Goal: Task Accomplishment & Management: Complete application form

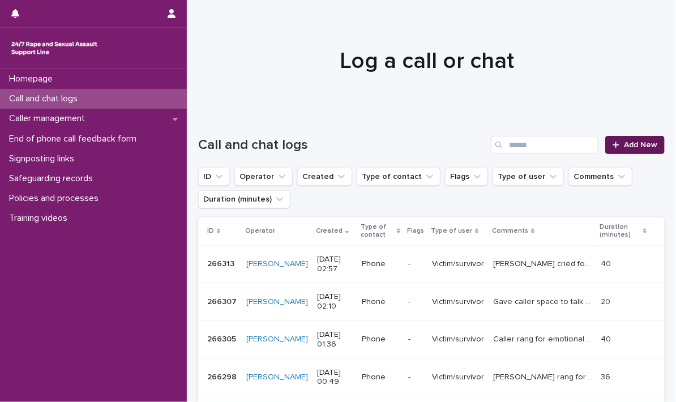
click at [612, 140] on link "Add New" at bounding box center [634, 145] width 59 height 18
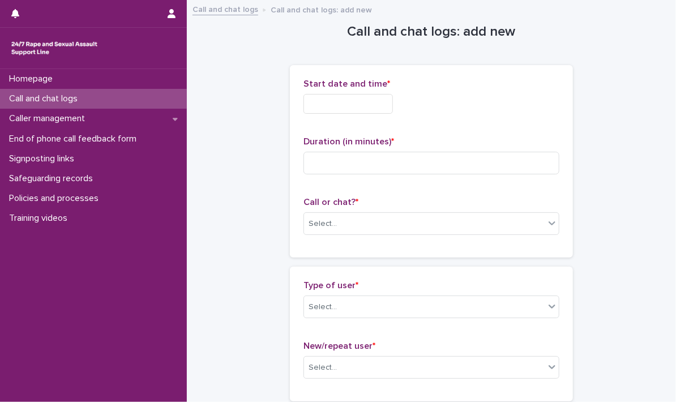
click at [342, 103] on input "text" at bounding box center [348, 104] width 89 height 20
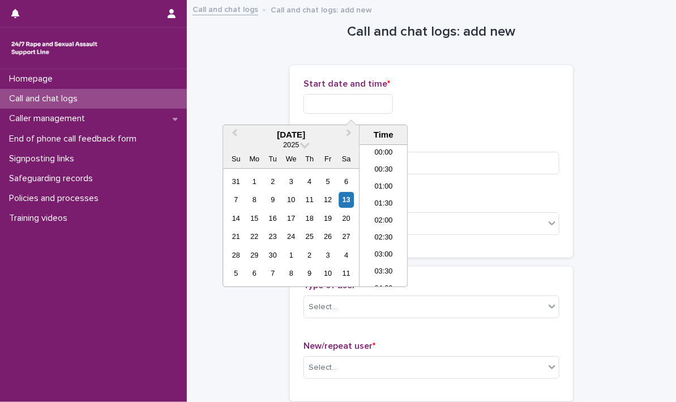
scroll to position [91, 0]
click at [370, 194] on li "04:00" at bounding box center [384, 198] width 48 height 17
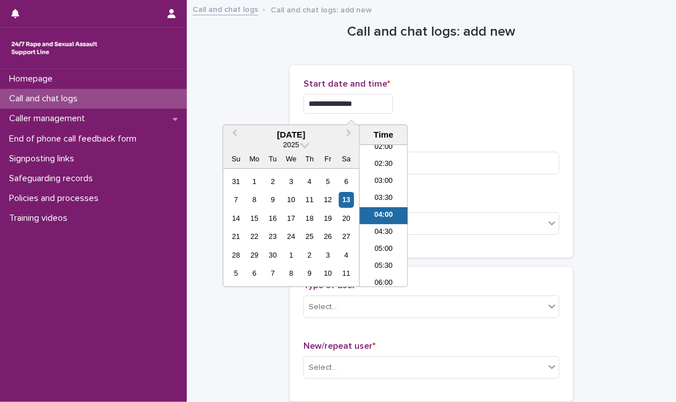
click at [375, 104] on input "**********" at bounding box center [348, 104] width 89 height 20
type input "**********"
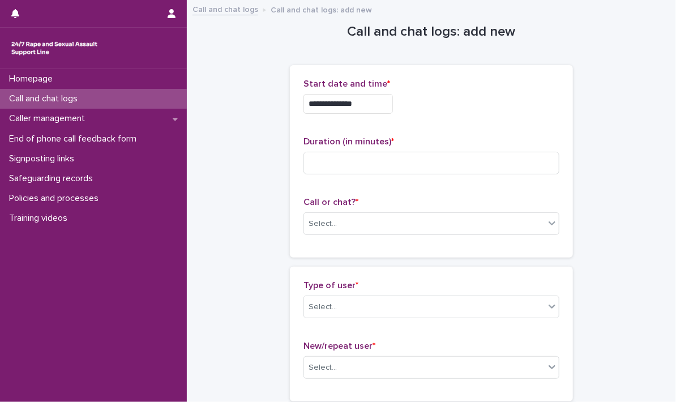
click at [439, 123] on div "**********" at bounding box center [432, 161] width 256 height 165
click at [328, 161] on input at bounding box center [432, 163] width 256 height 23
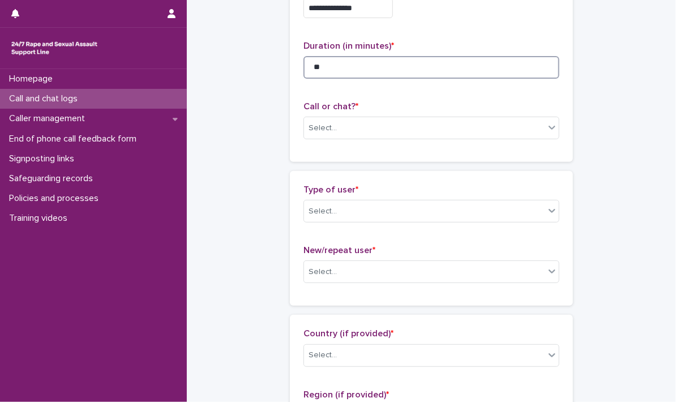
scroll to position [113, 0]
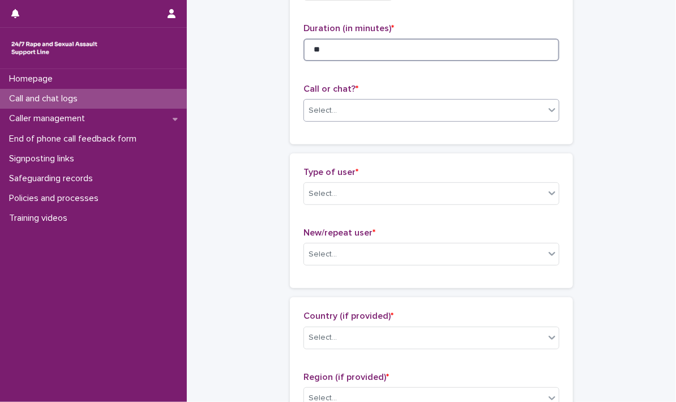
type input "**"
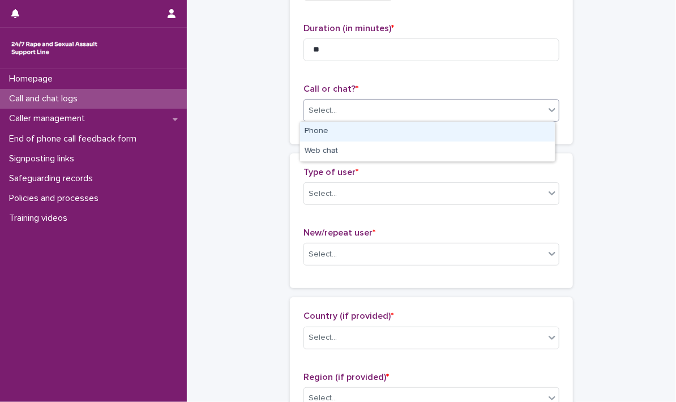
click at [548, 107] on icon at bounding box center [552, 109] width 11 height 11
click at [306, 130] on div "Phone" at bounding box center [427, 132] width 255 height 20
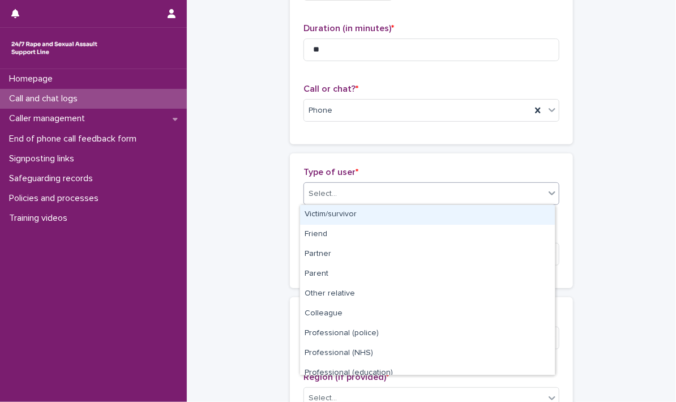
click at [548, 195] on icon at bounding box center [552, 192] width 11 height 11
click at [359, 212] on div "Victim/survivor" at bounding box center [427, 215] width 255 height 20
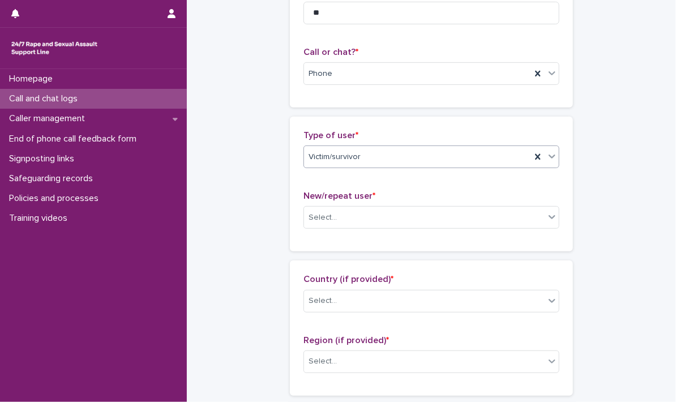
scroll to position [170, 0]
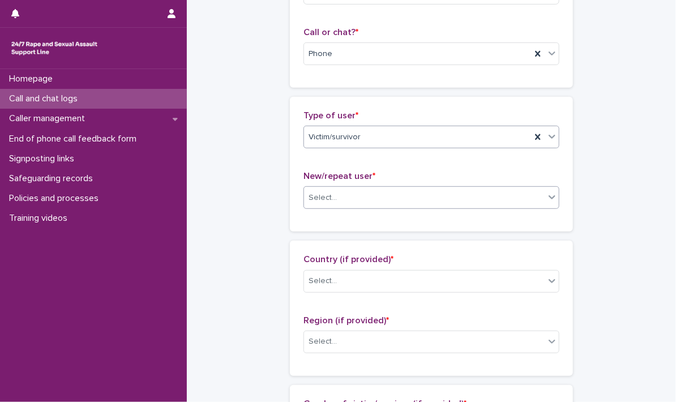
click at [549, 196] on icon at bounding box center [552, 198] width 7 height 4
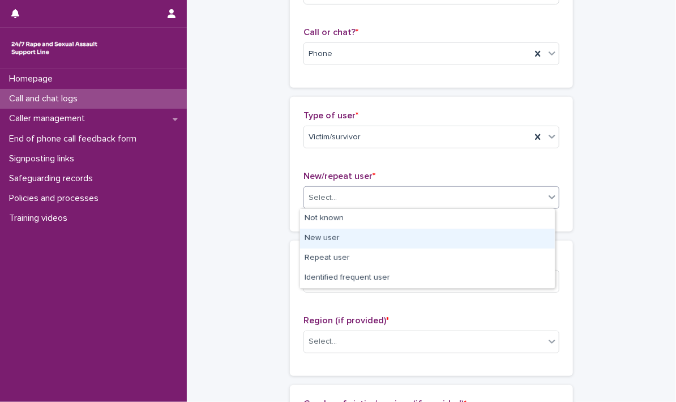
click at [391, 238] on div "New user" at bounding box center [427, 239] width 255 height 20
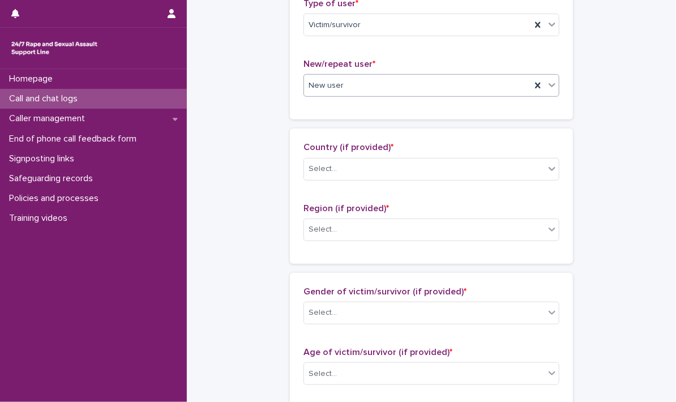
scroll to position [283, 0]
click at [547, 170] on icon at bounding box center [552, 167] width 11 height 11
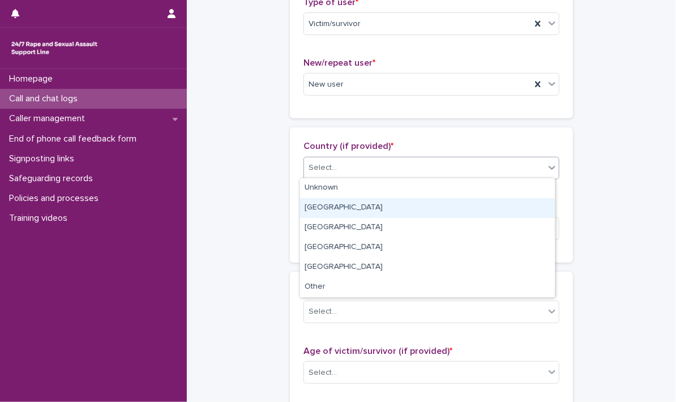
click at [368, 205] on div "[GEOGRAPHIC_DATA]" at bounding box center [427, 208] width 255 height 20
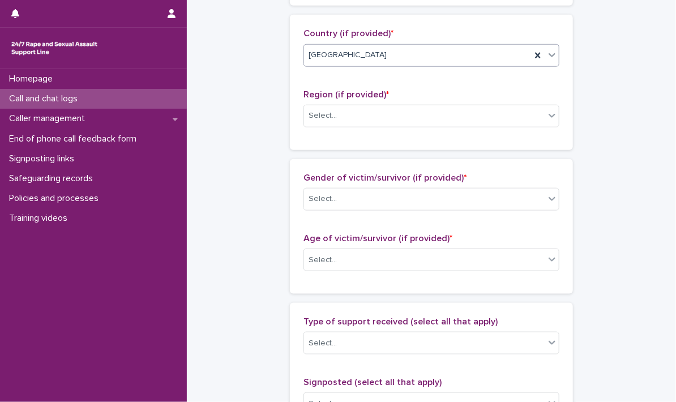
scroll to position [396, 0]
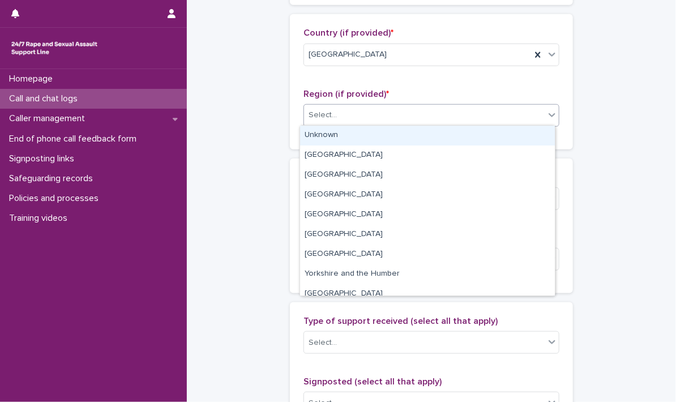
click at [548, 118] on icon at bounding box center [552, 114] width 11 height 11
click at [335, 136] on div "Unknown" at bounding box center [427, 136] width 255 height 20
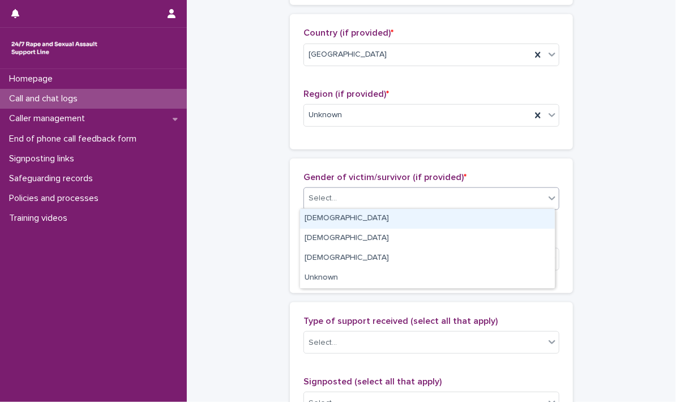
click at [548, 204] on div at bounding box center [552, 198] width 14 height 20
click at [324, 217] on div "[DEMOGRAPHIC_DATA]" at bounding box center [427, 219] width 255 height 20
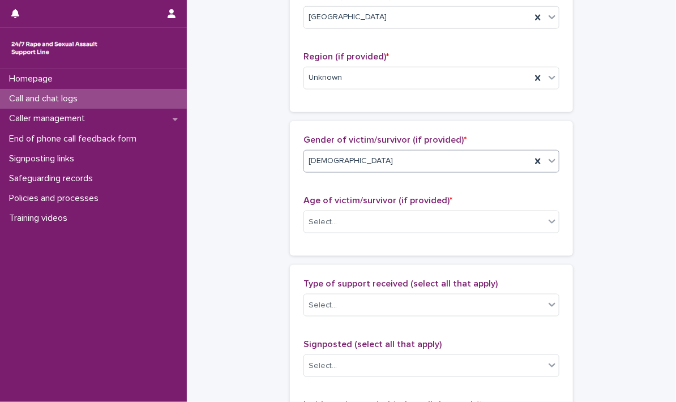
scroll to position [453, 0]
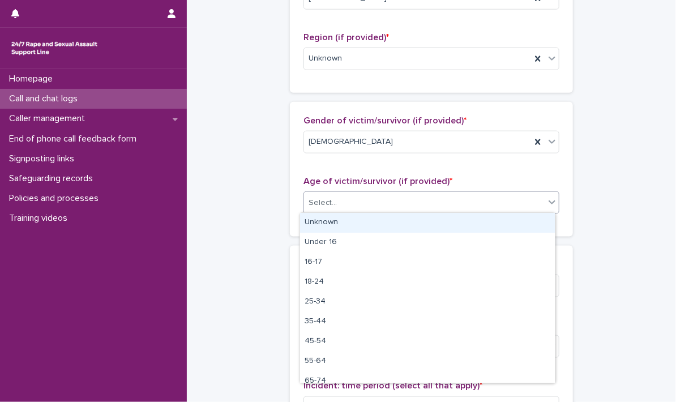
click at [550, 207] on div at bounding box center [552, 202] width 14 height 20
click at [549, 206] on div at bounding box center [552, 202] width 14 height 20
click at [349, 227] on div "Unknown" at bounding box center [427, 223] width 255 height 20
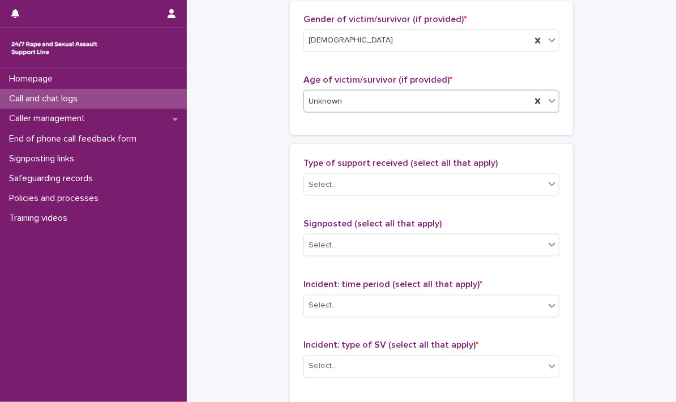
scroll to position [566, 0]
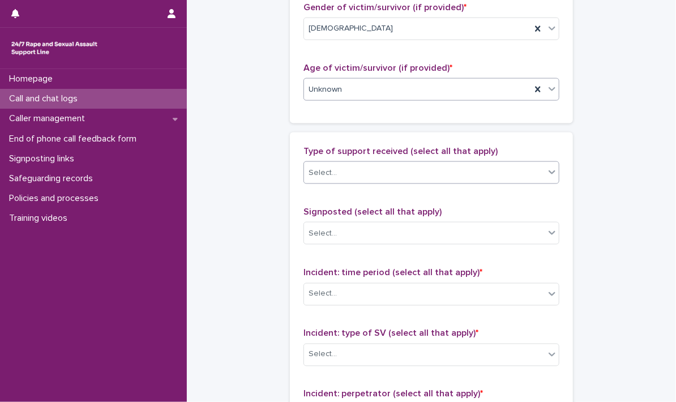
click at [547, 171] on icon at bounding box center [552, 172] width 11 height 11
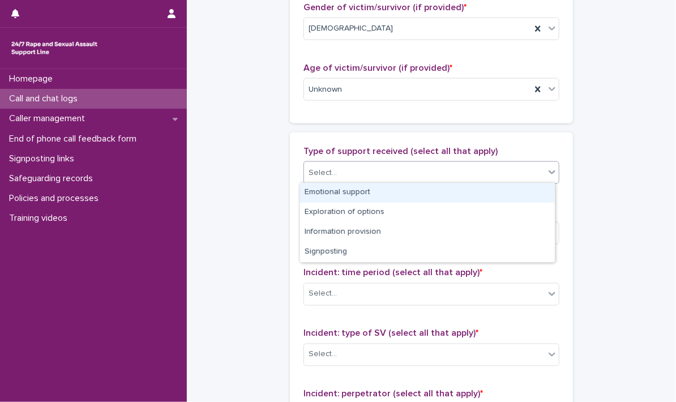
click at [434, 192] on div "Emotional support" at bounding box center [427, 193] width 255 height 20
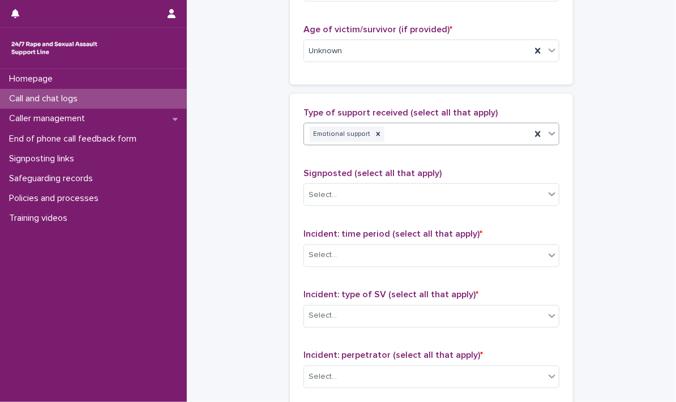
scroll to position [623, 0]
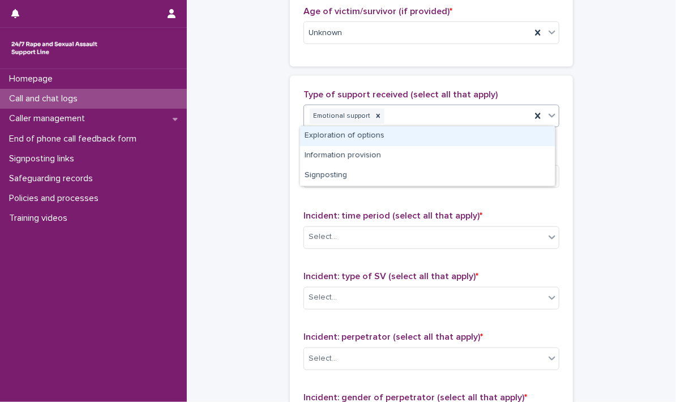
click at [548, 114] on icon at bounding box center [552, 115] width 11 height 11
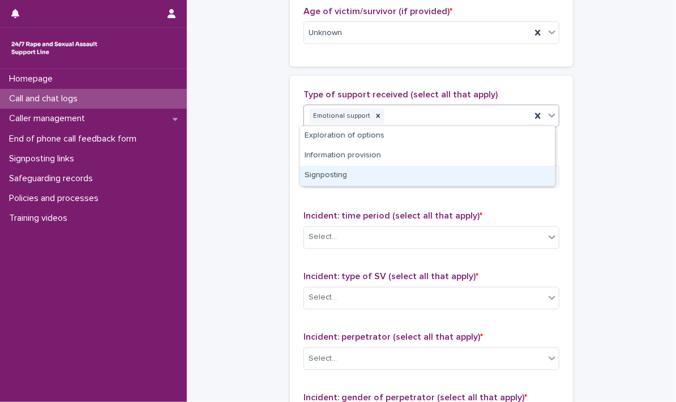
click at [319, 173] on div "Signposting" at bounding box center [427, 176] width 255 height 20
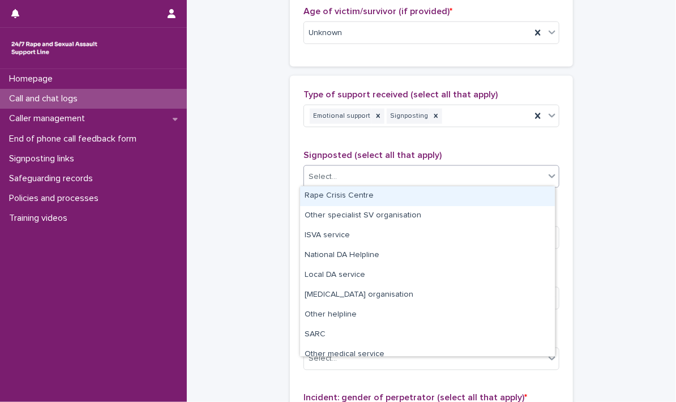
click at [547, 177] on icon at bounding box center [552, 175] width 11 height 11
click at [370, 195] on div "Rape Crisis Centre" at bounding box center [427, 196] width 255 height 20
click at [370, 195] on div "Type of support received (select all that apply) Emotional support Signposting …" at bounding box center [432, 325] width 256 height 473
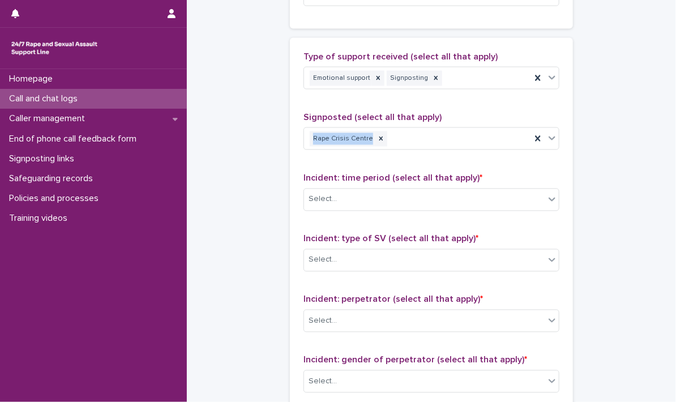
scroll to position [680, 0]
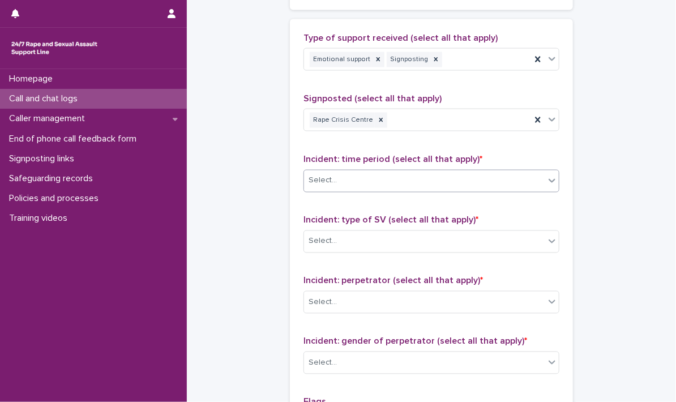
click at [551, 184] on div at bounding box center [552, 180] width 14 height 20
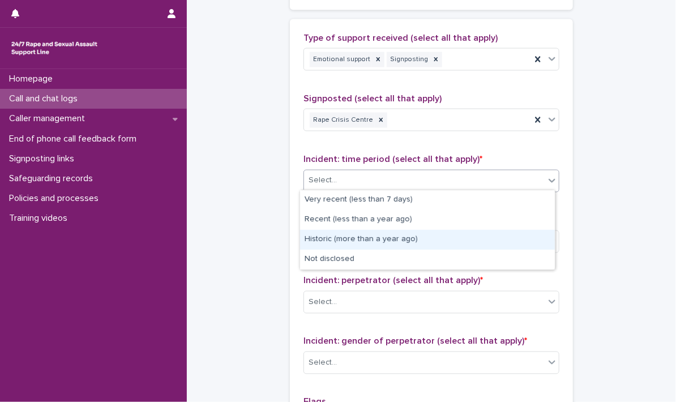
click at [387, 238] on div "Historic (more than a year ago)" at bounding box center [427, 240] width 255 height 20
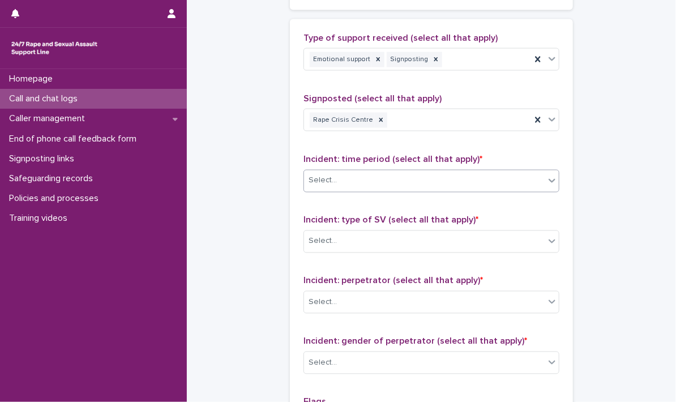
click at [387, 238] on div "Select..." at bounding box center [424, 241] width 241 height 19
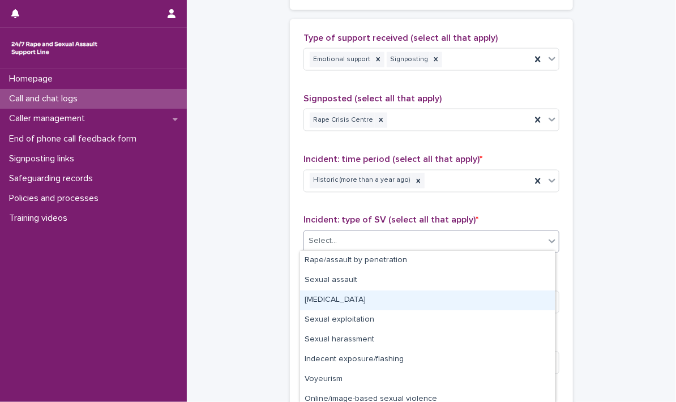
scroll to position [46, 0]
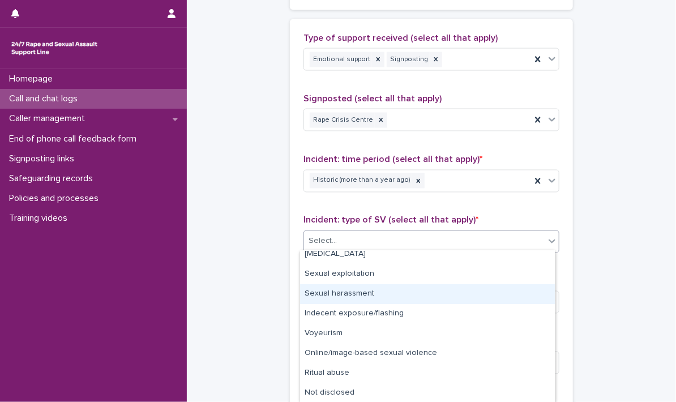
drag, startPoint x: 369, startPoint y: 304, endPoint x: 352, endPoint y: 289, distance: 22.4
click at [352, 289] on div "Sexual harassment" at bounding box center [427, 294] width 255 height 20
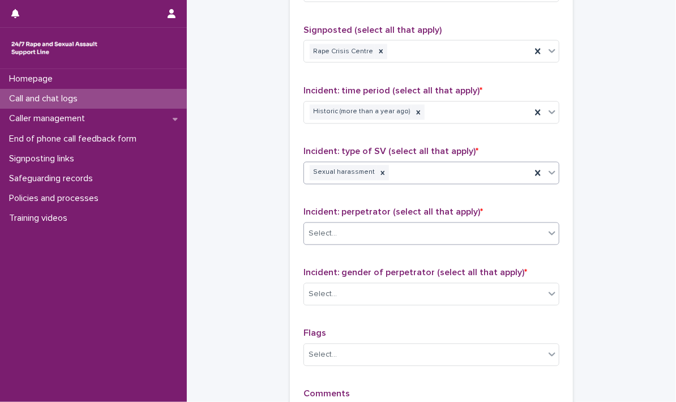
scroll to position [793, 0]
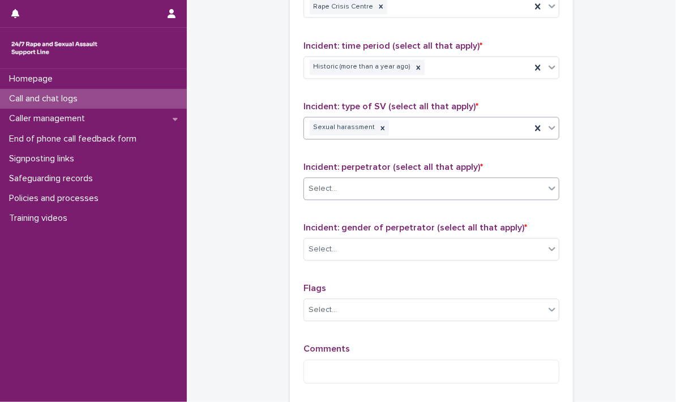
click at [549, 187] on icon at bounding box center [552, 189] width 7 height 4
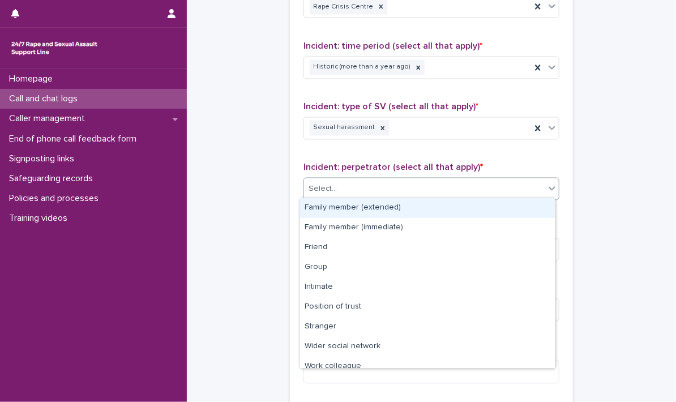
click at [549, 187] on icon at bounding box center [552, 189] width 7 height 4
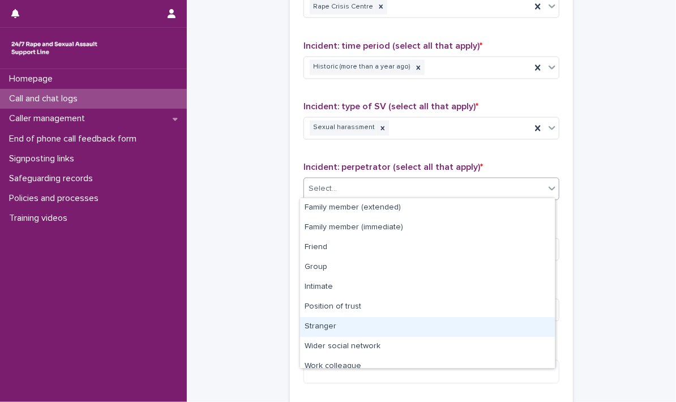
click at [313, 329] on div "Stranger" at bounding box center [427, 327] width 255 height 20
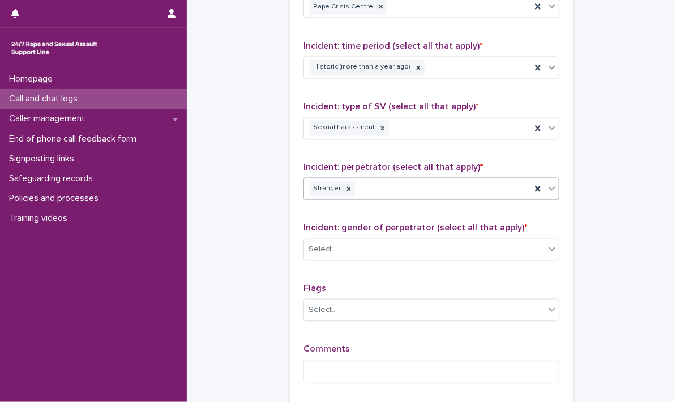
scroll to position [850, 0]
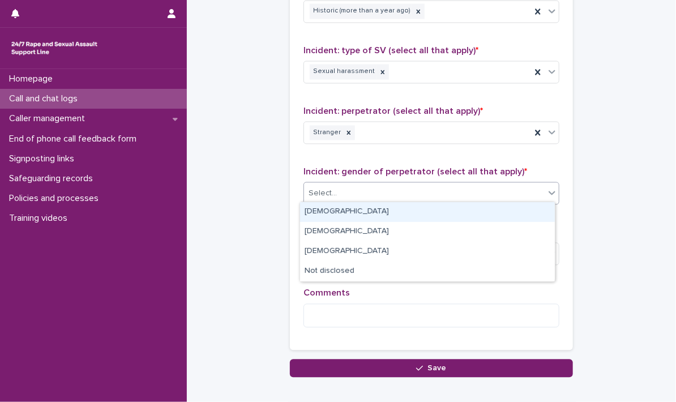
click at [547, 193] on icon at bounding box center [552, 192] width 11 height 11
click at [320, 208] on div "[DEMOGRAPHIC_DATA]" at bounding box center [427, 212] width 255 height 20
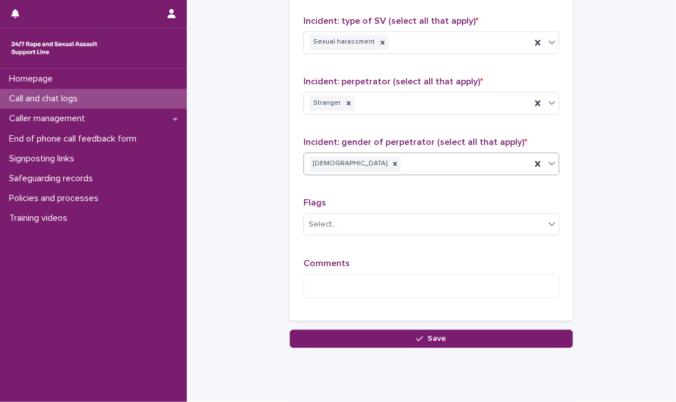
scroll to position [910, 0]
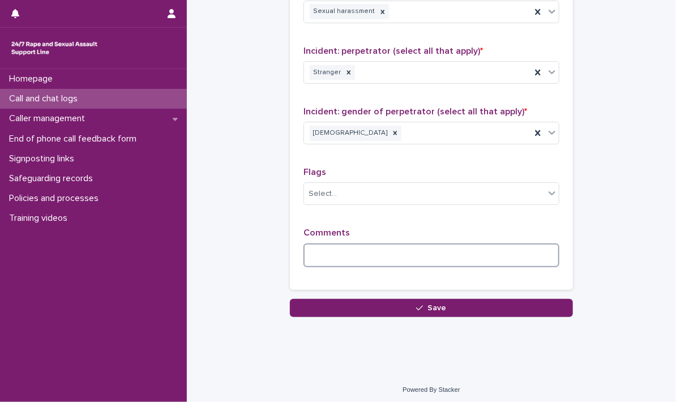
click at [392, 251] on textarea at bounding box center [432, 256] width 256 height 24
type textarea "*"
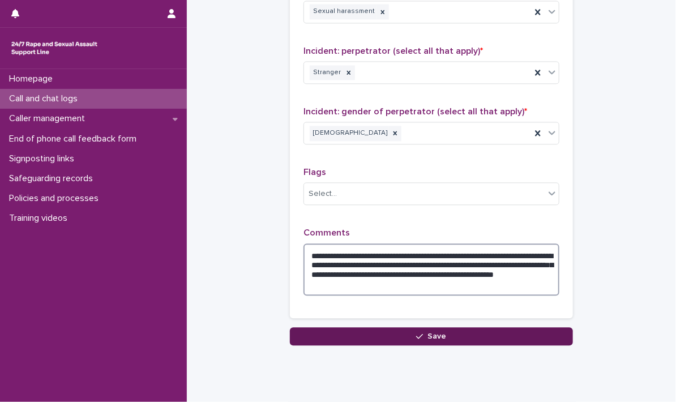
type textarea "**********"
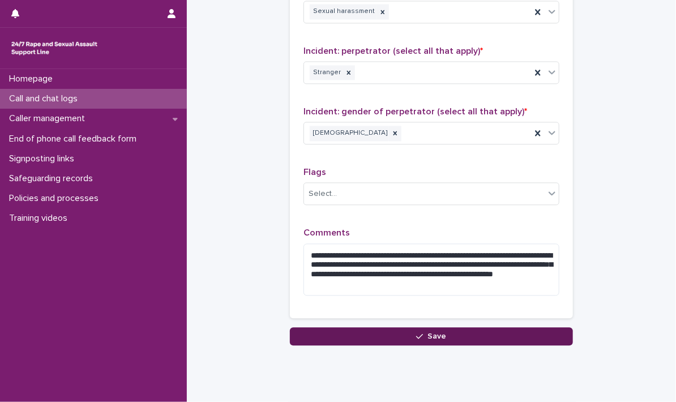
click at [443, 331] on button "Save" at bounding box center [431, 336] width 283 height 18
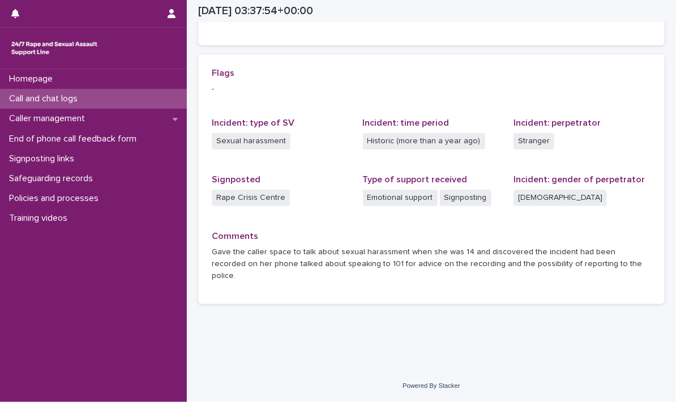
scroll to position [222, 0]
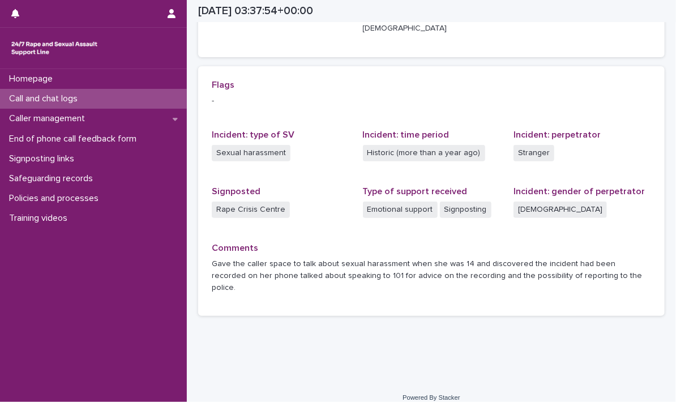
click at [37, 96] on p "Call and chat logs" at bounding box center [46, 98] width 82 height 11
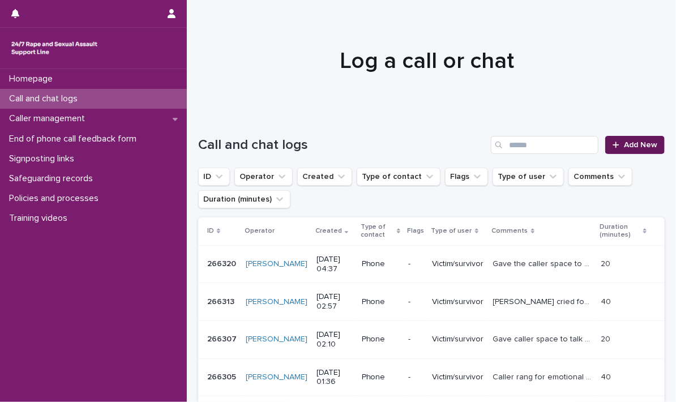
click at [629, 139] on link "Add New" at bounding box center [634, 145] width 59 height 18
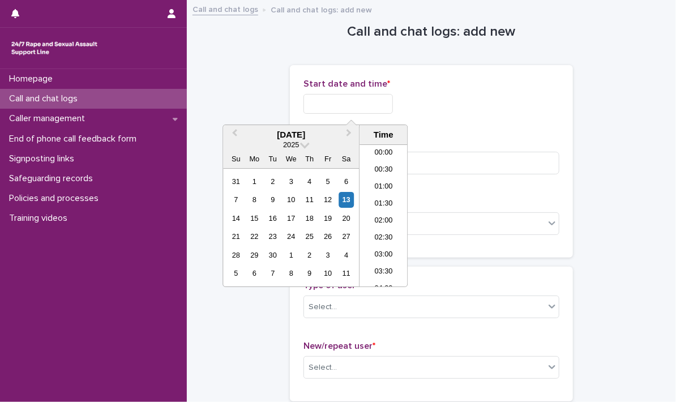
click at [313, 102] on input "text" at bounding box center [348, 104] width 89 height 20
click at [379, 214] on li "04:30" at bounding box center [384, 215] width 48 height 17
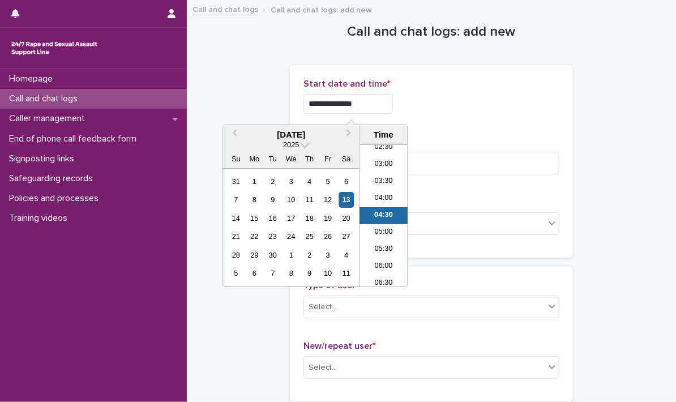
click at [372, 103] on input "**********" at bounding box center [348, 104] width 89 height 20
type input "**********"
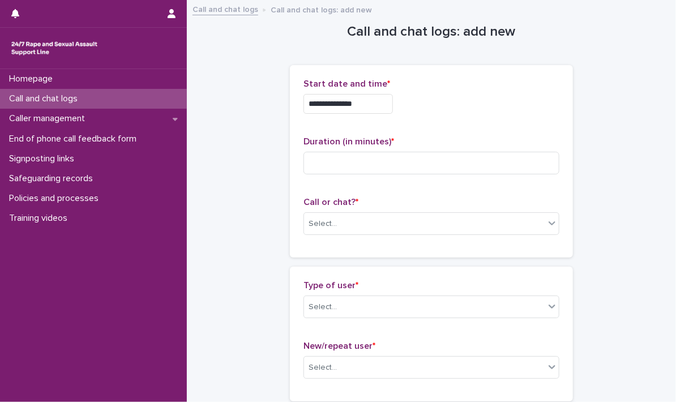
click at [470, 130] on div "**********" at bounding box center [432, 161] width 256 height 165
click at [360, 162] on input at bounding box center [432, 163] width 256 height 23
type input "*"
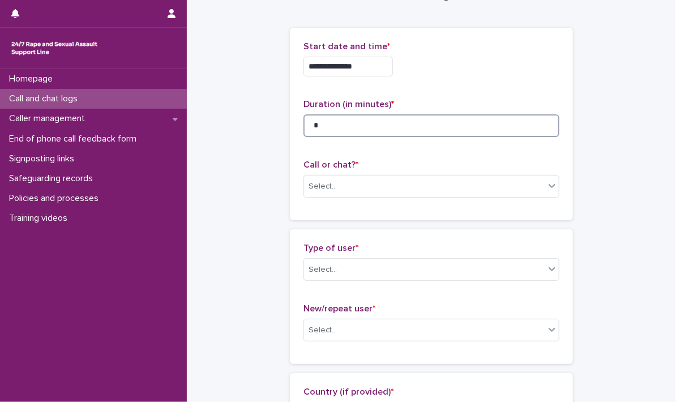
scroll to position [57, 0]
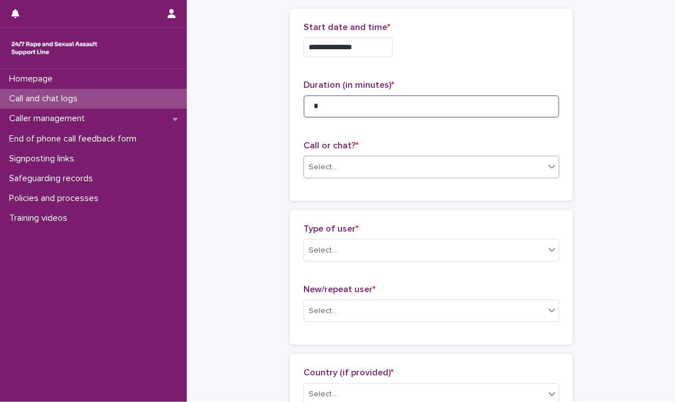
type input "*"
click at [550, 173] on div at bounding box center [552, 166] width 14 height 20
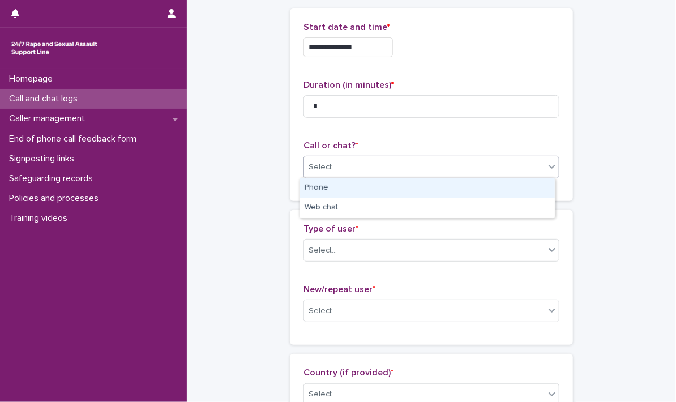
click at [344, 191] on div "Phone" at bounding box center [427, 188] width 255 height 20
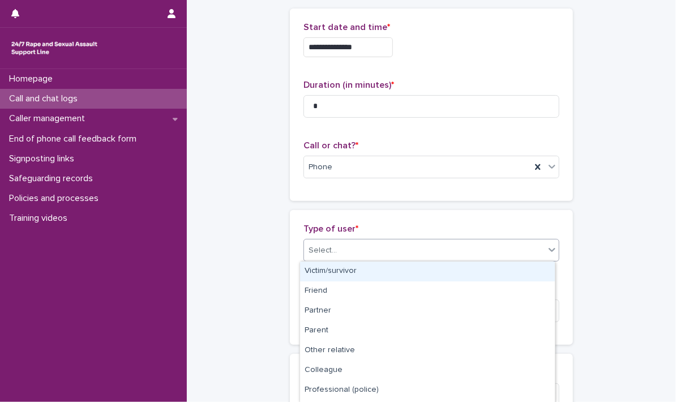
click at [547, 249] on icon at bounding box center [552, 249] width 11 height 11
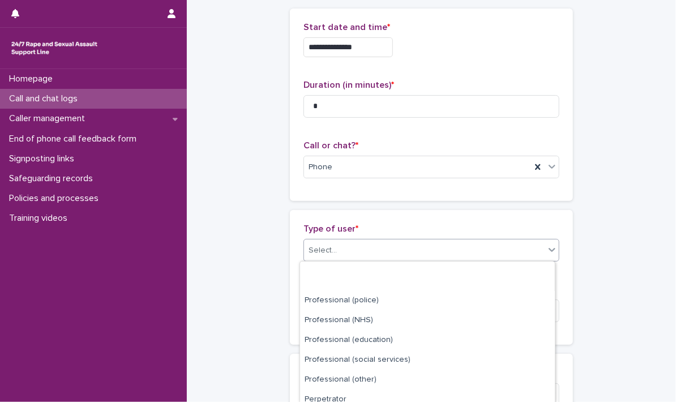
scroll to position [156, 0]
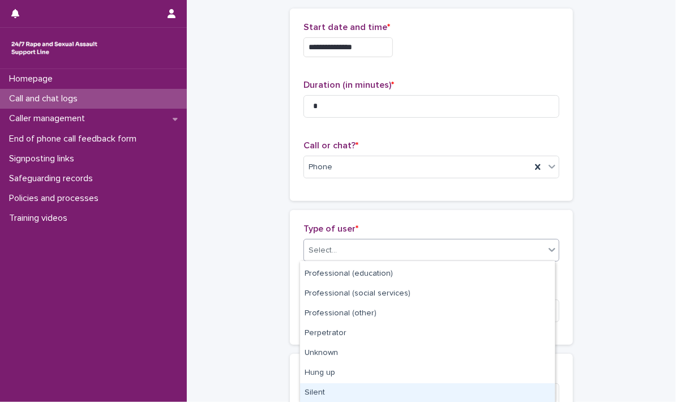
drag, startPoint x: 335, startPoint y: 395, endPoint x: 335, endPoint y: 376, distance: 18.7
click at [335, 395] on div "Silent" at bounding box center [427, 393] width 255 height 20
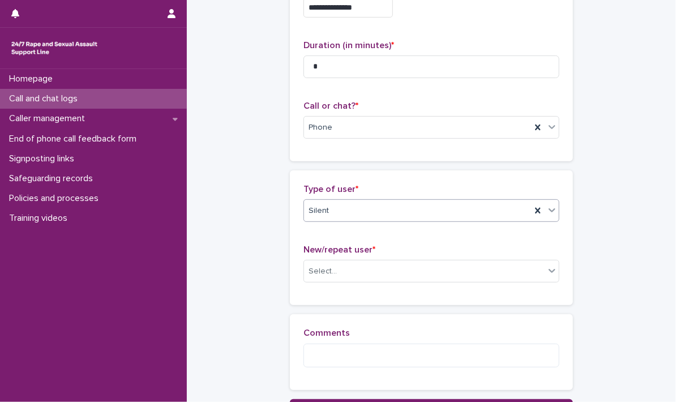
scroll to position [172, 0]
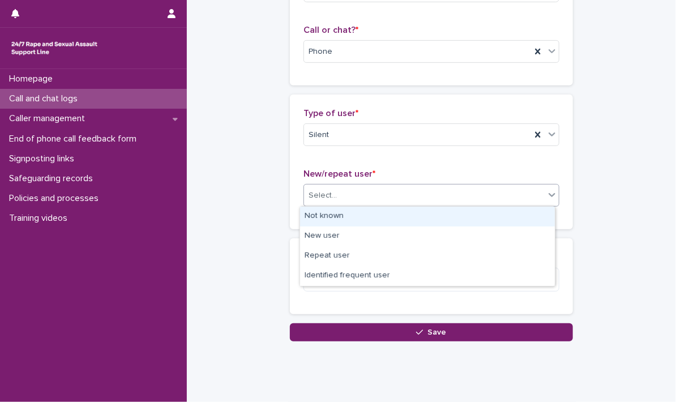
click at [551, 195] on icon at bounding box center [552, 194] width 11 height 11
click at [399, 216] on div "Not known" at bounding box center [427, 217] width 255 height 20
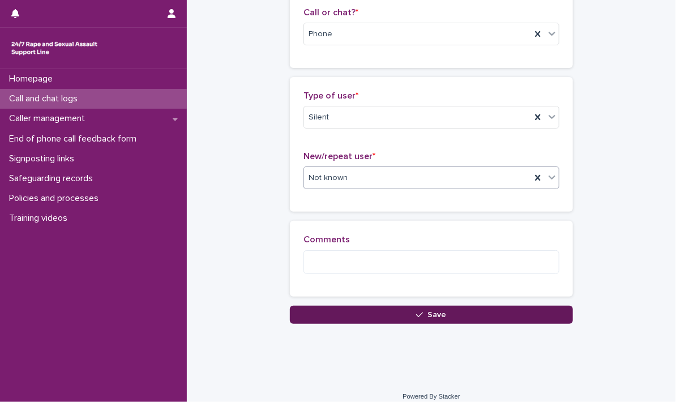
scroll to position [199, 0]
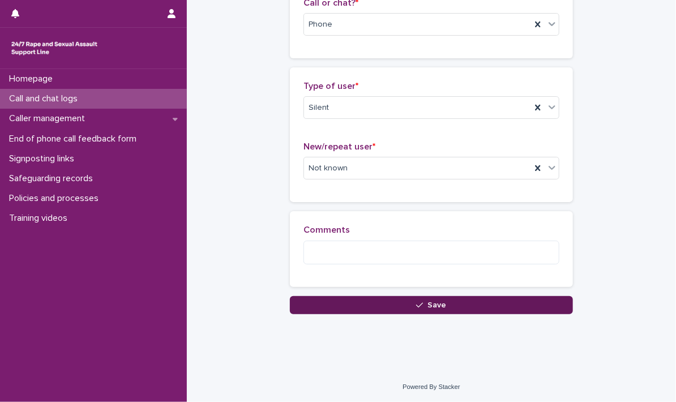
click at [430, 302] on span "Save" at bounding box center [437, 305] width 19 height 8
